Goal: Navigation & Orientation: Find specific page/section

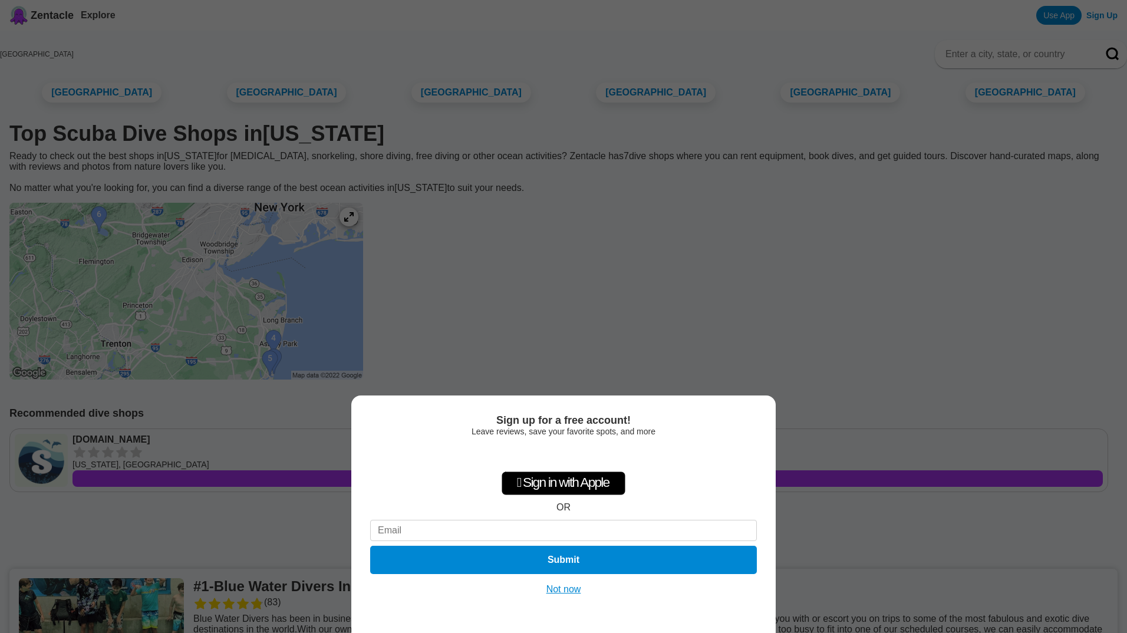
click at [569, 586] on button "Not now" at bounding box center [564, 589] width 42 height 12
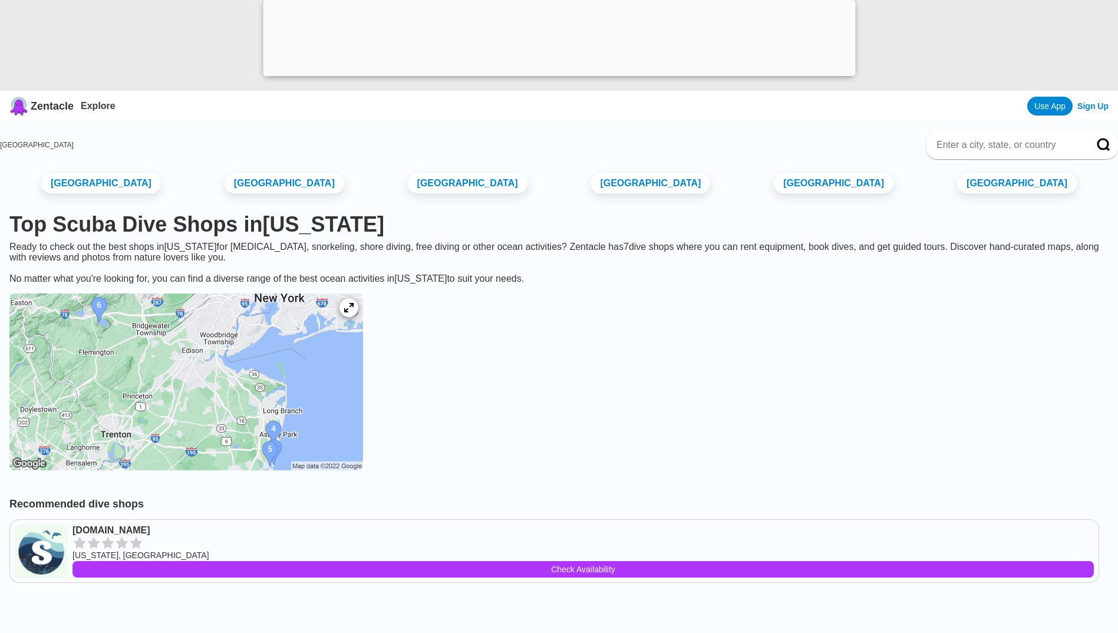
click at [308, 470] on img at bounding box center [186, 381] width 354 height 177
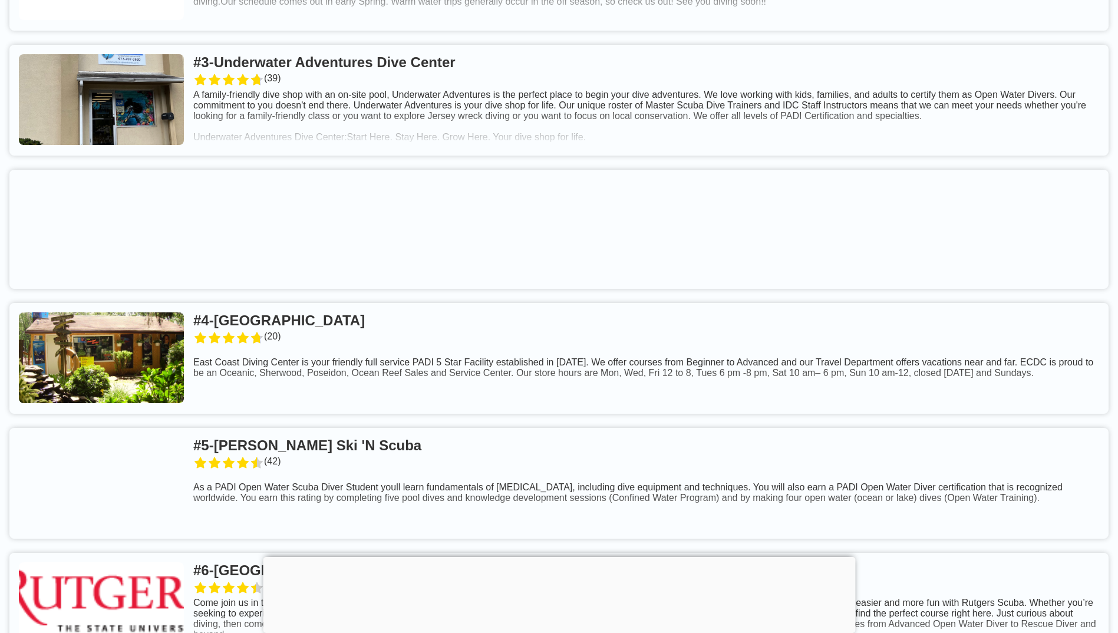
scroll to position [825, 0]
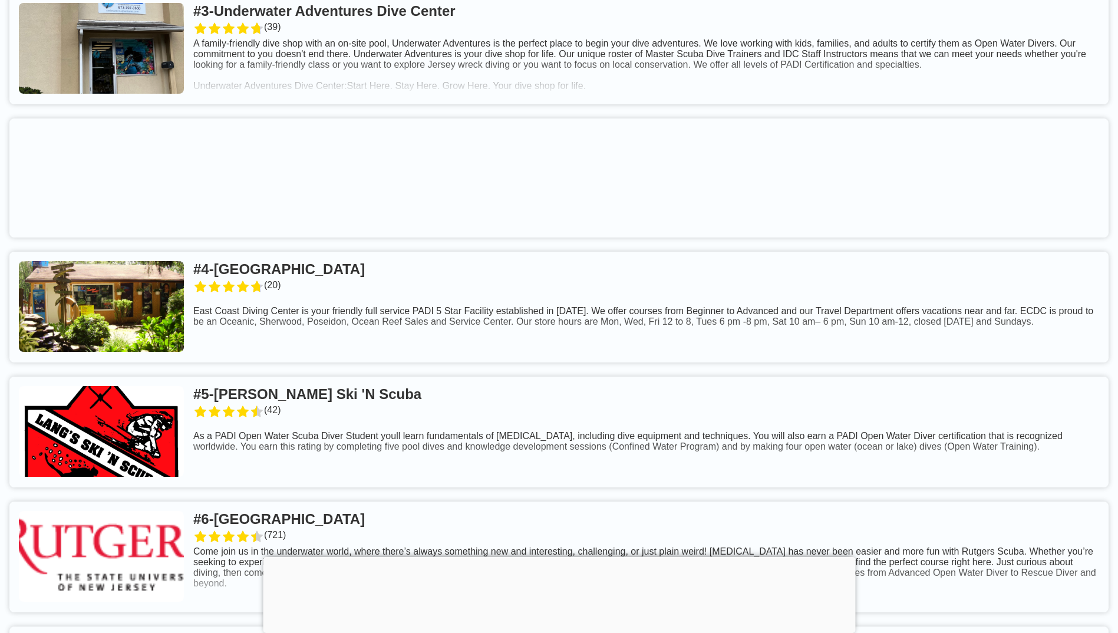
click at [385, 350] on link at bounding box center [558, 307] width 1099 height 111
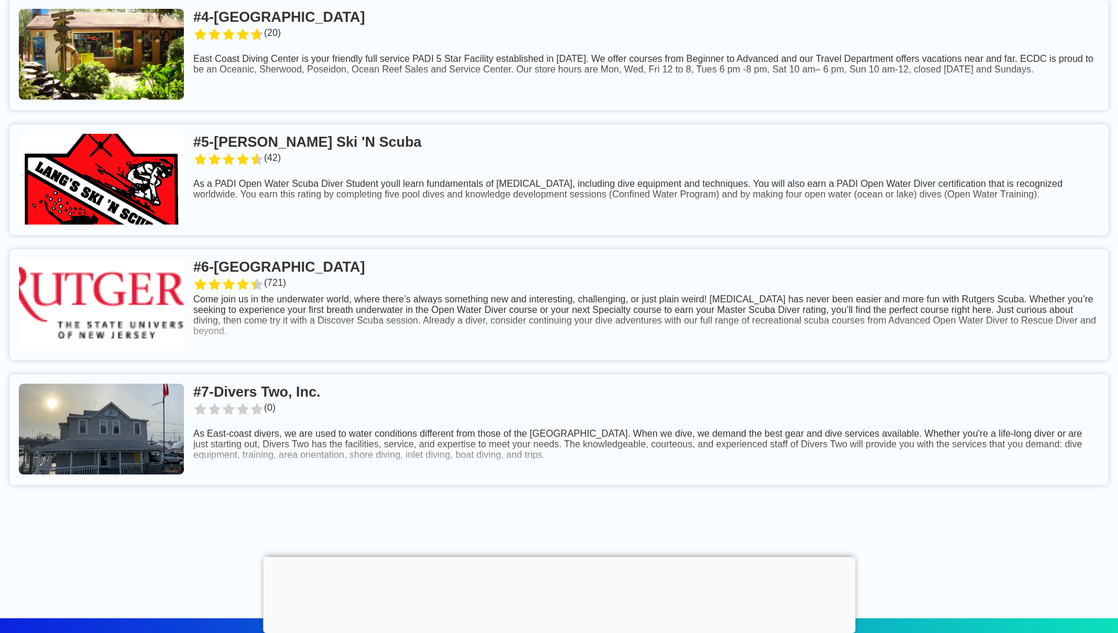
scroll to position [1061, 0]
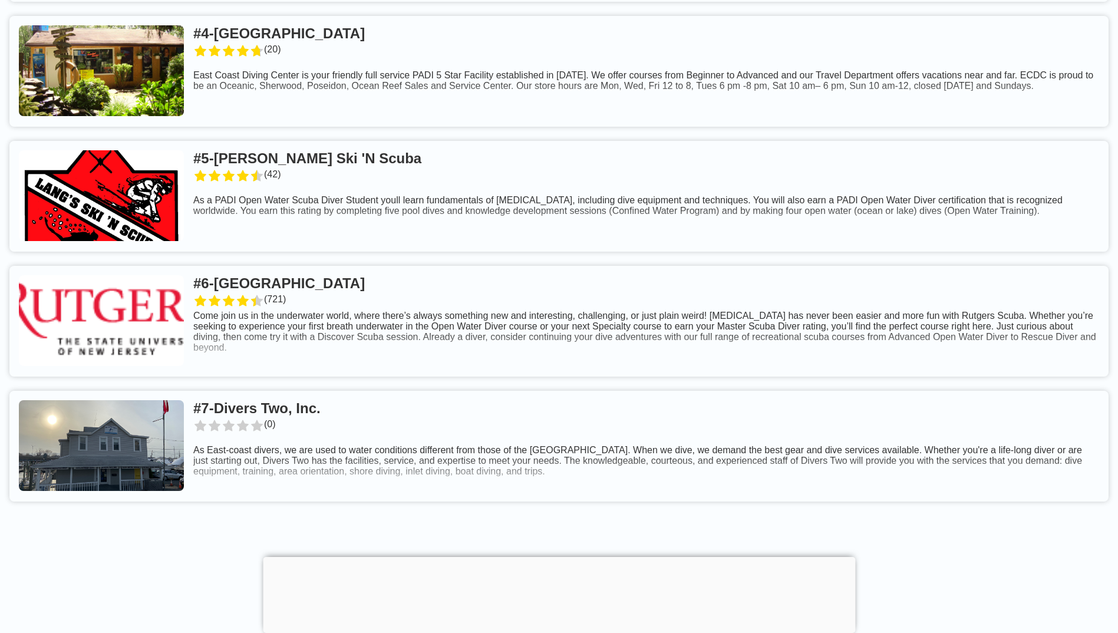
click at [428, 245] on link at bounding box center [558, 196] width 1099 height 111
